Goal: Task Accomplishment & Management: Use online tool/utility

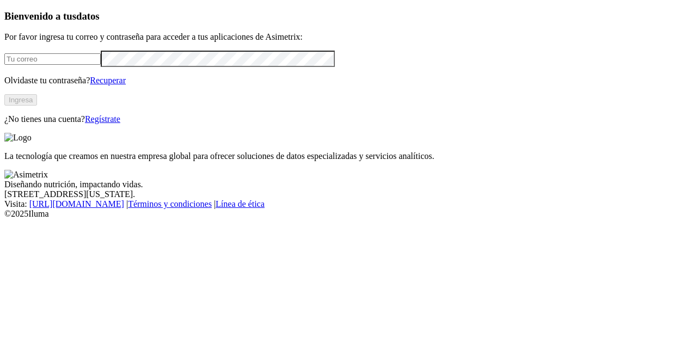
click at [35, 65] on input "email" at bounding box center [52, 58] width 96 height 11
type input "[PERSON_NAME][EMAIL_ADDRESS][PERSON_NAME][DOMAIN_NAME]"
click input "submit" at bounding box center [0, 0] width 0 height 0
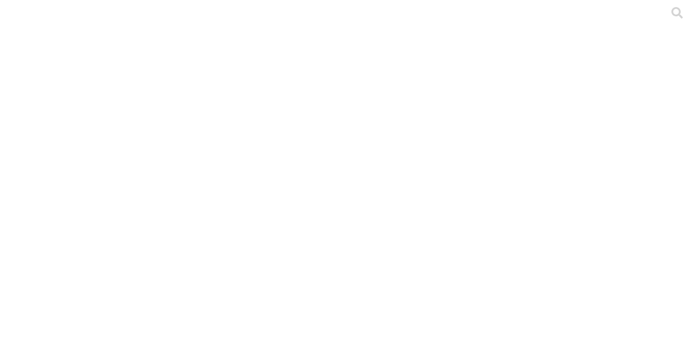
drag, startPoint x: 222, startPoint y: 171, endPoint x: 200, endPoint y: 306, distance: 136.2
